Goal: Task Accomplishment & Management: Use online tool/utility

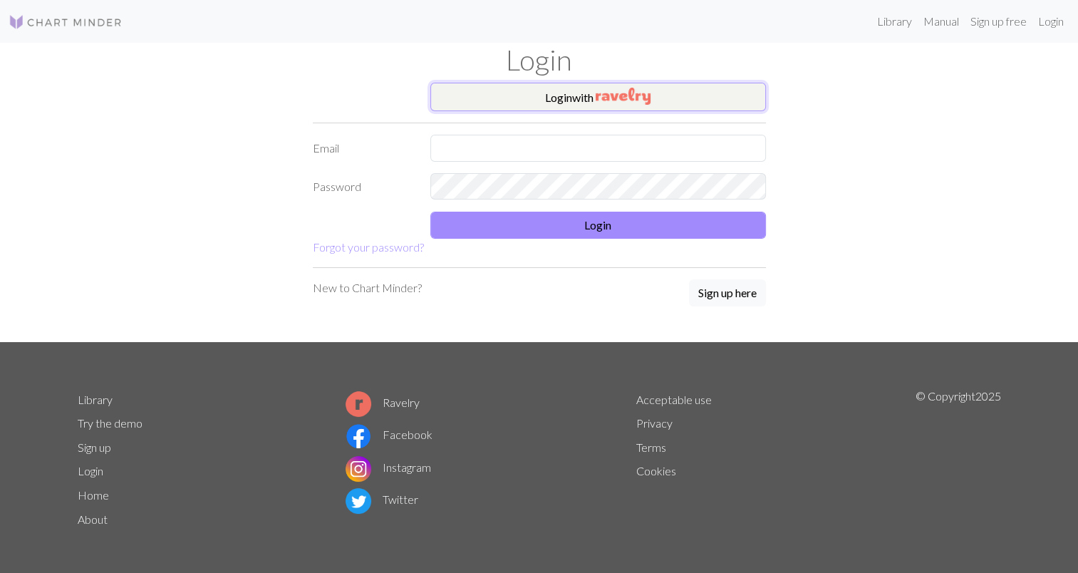
click at [611, 96] on img "button" at bounding box center [623, 96] width 55 height 17
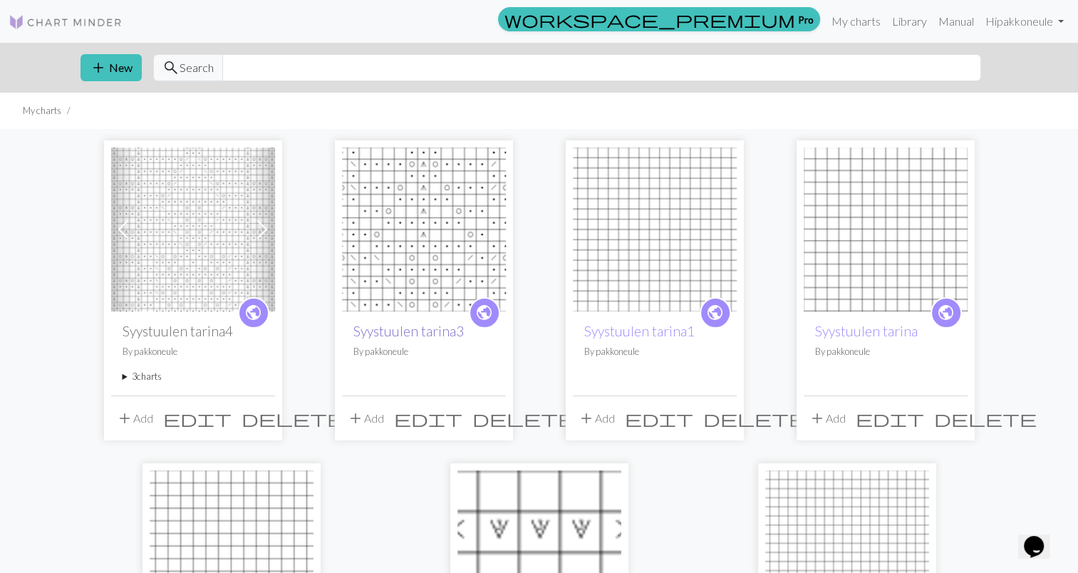
click at [446, 336] on link "Syystuulen tarina3" at bounding box center [409, 331] width 110 height 16
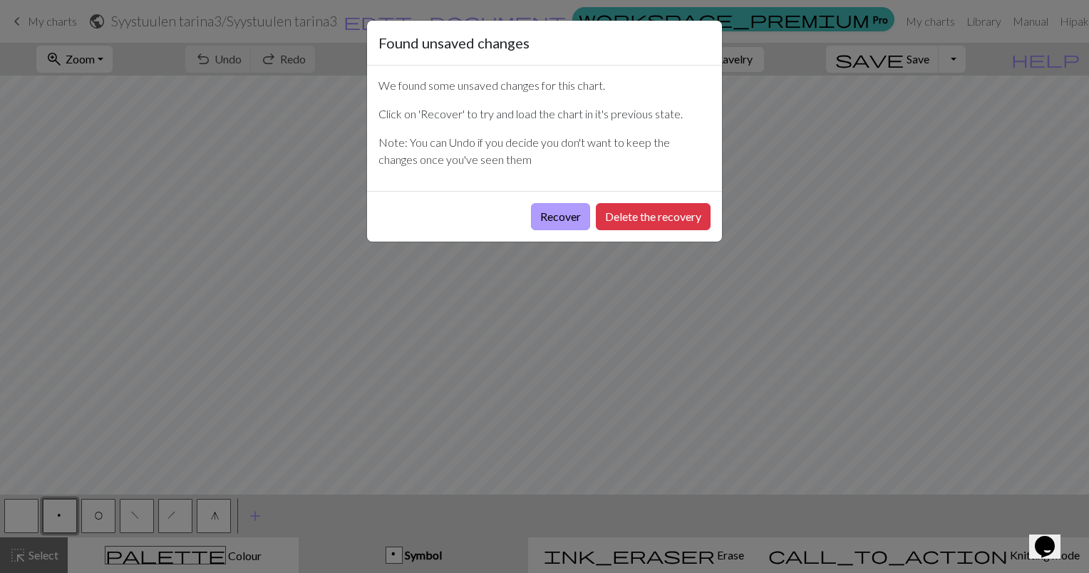
click at [573, 217] on button "Recover" at bounding box center [560, 216] width 59 height 27
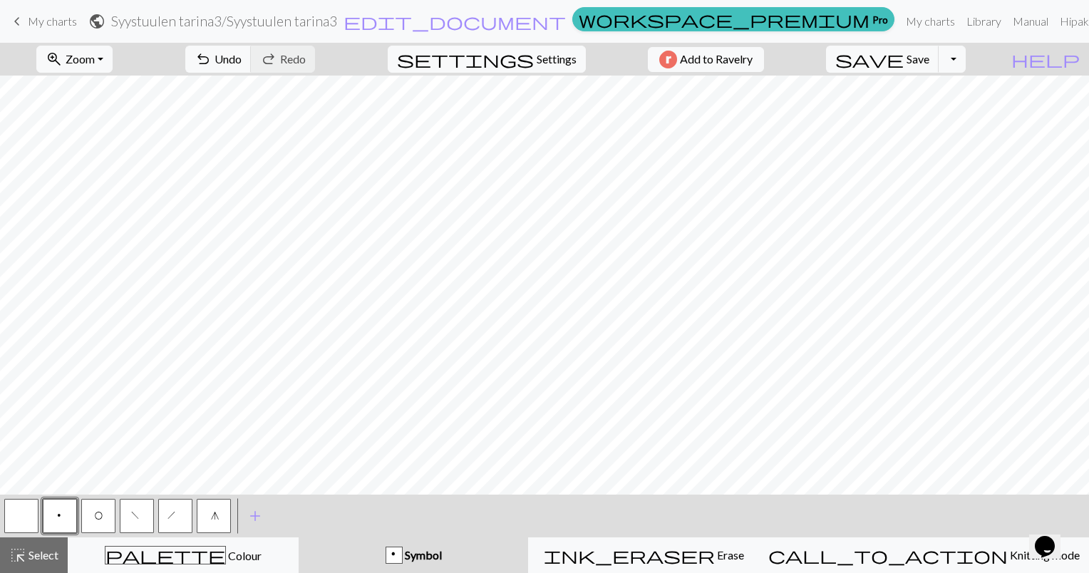
drag, startPoint x: 63, startPoint y: 26, endPoint x: 616, endPoint y: 38, distance: 553.2
click at [63, 26] on span "My charts" at bounding box center [52, 21] width 49 height 14
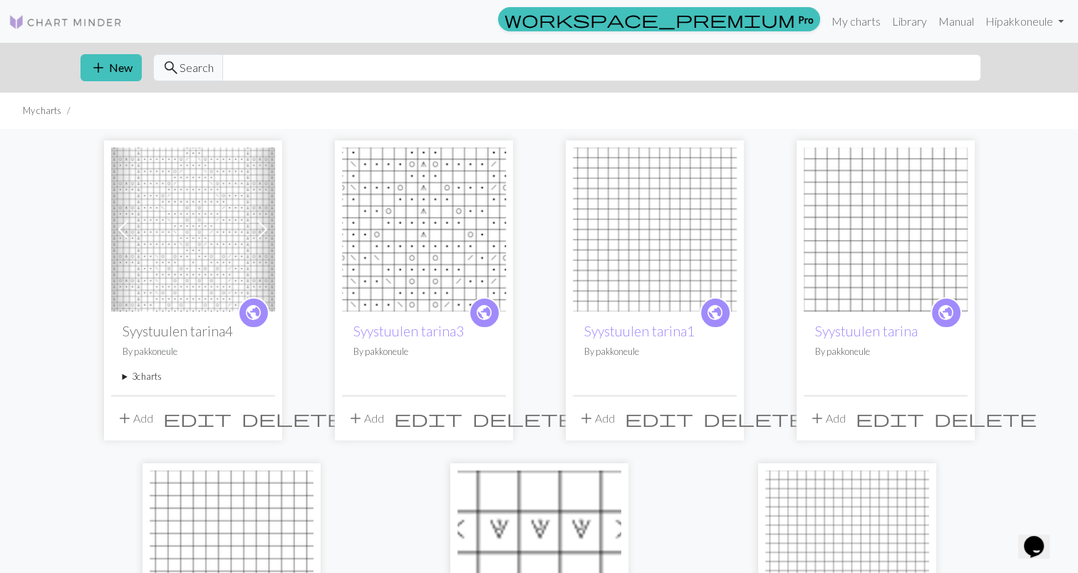
click at [182, 269] on img at bounding box center [193, 230] width 164 height 164
